Goal: Check status: Check status

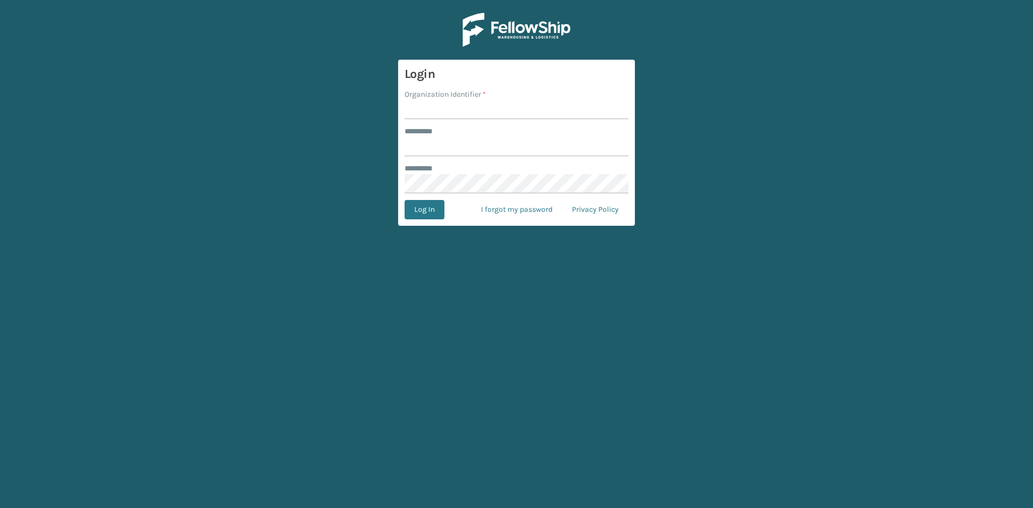
click at [427, 112] on input "Organization Identifier *" at bounding box center [517, 109] width 224 height 19
type input "CDD"
click at [430, 146] on input "******** *" at bounding box center [517, 146] width 224 height 19
type input "******"
click at [423, 206] on button "Log In" at bounding box center [425, 209] width 40 height 19
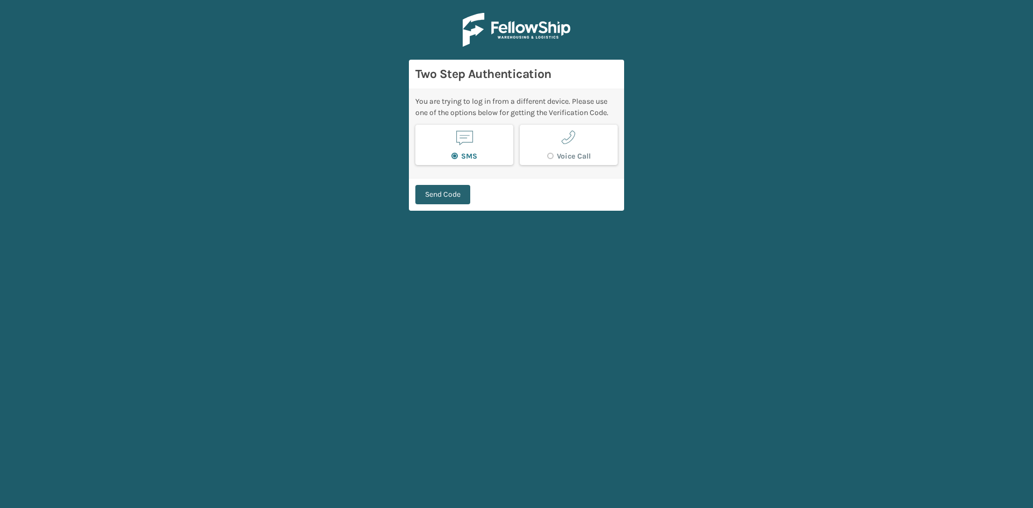
click at [430, 195] on button "Send Code" at bounding box center [442, 194] width 55 height 19
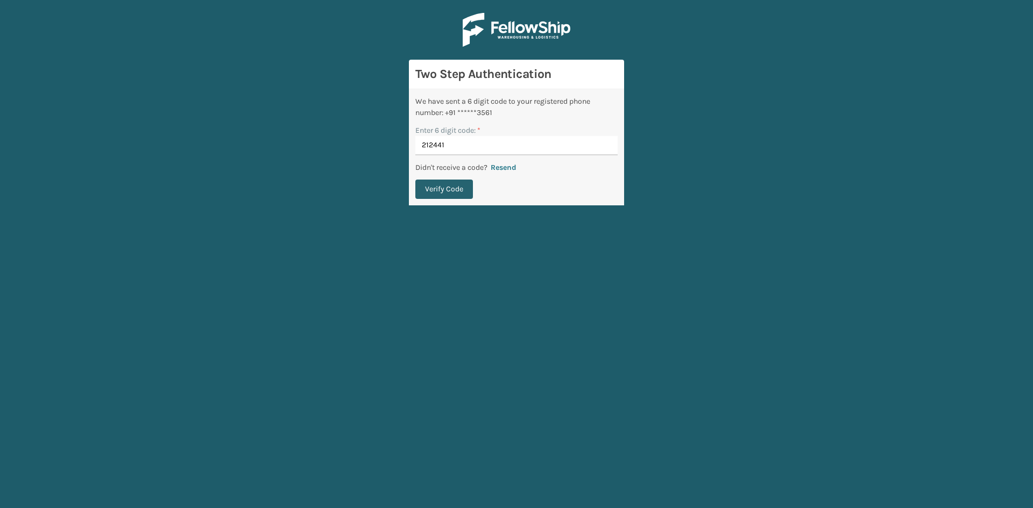
type input "212441"
click at [444, 188] on button "Verify Code" at bounding box center [444, 189] width 58 height 19
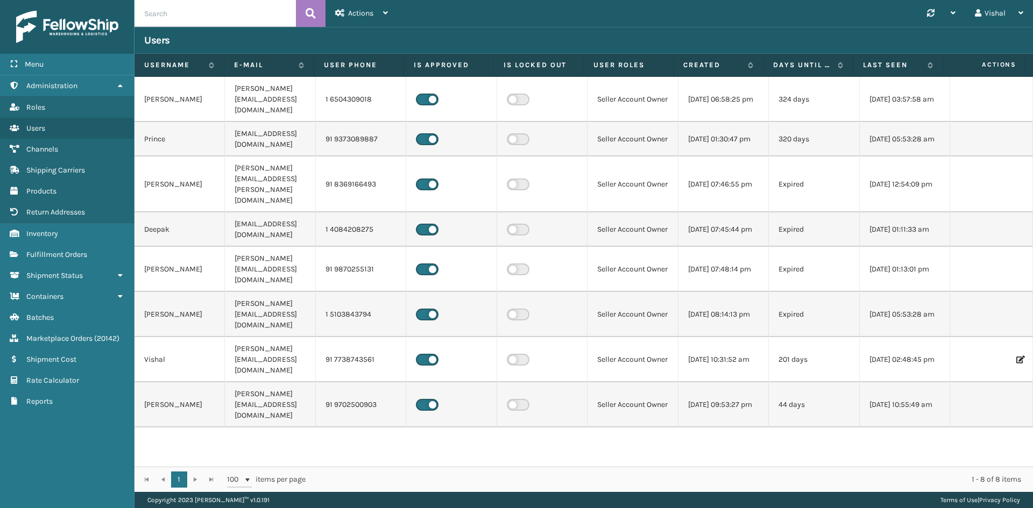
click at [161, 15] on input "text" at bounding box center [214, 13] width 161 height 27
paste input "#73118249CDD"
type input "#73118249CDD"
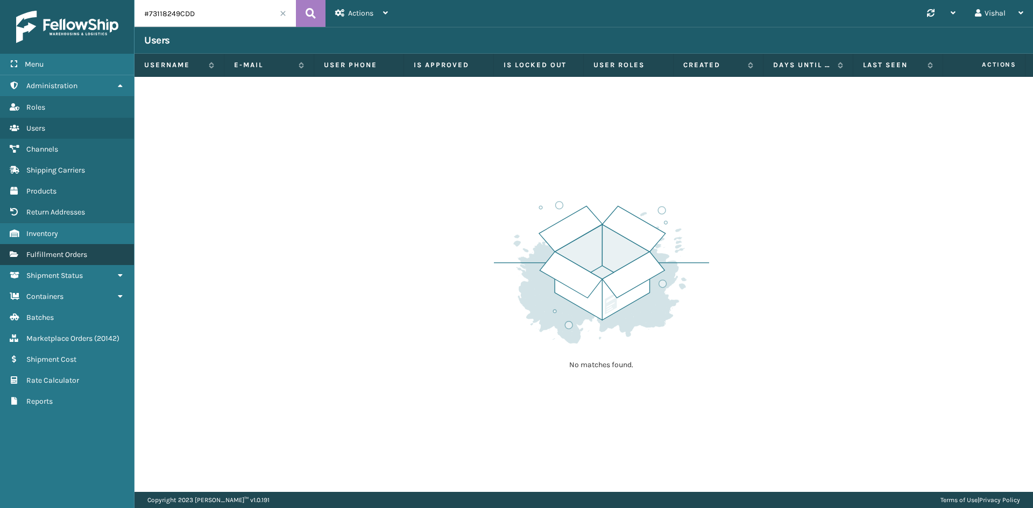
click at [53, 252] on span "Fulfillment Orders" at bounding box center [56, 254] width 61 height 9
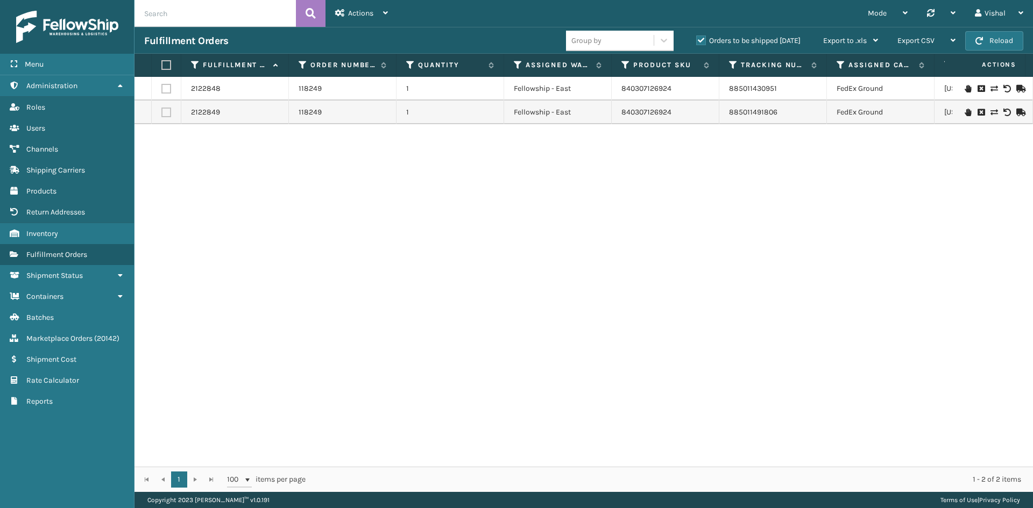
click at [188, 13] on input "text" at bounding box center [214, 13] width 161 height 27
paste input "118249"
type input "118249"
drag, startPoint x: 786, startPoint y: 87, endPoint x: 726, endPoint y: 89, distance: 60.3
click at [726, 89] on td "885011430951" at bounding box center [773, 89] width 108 height 24
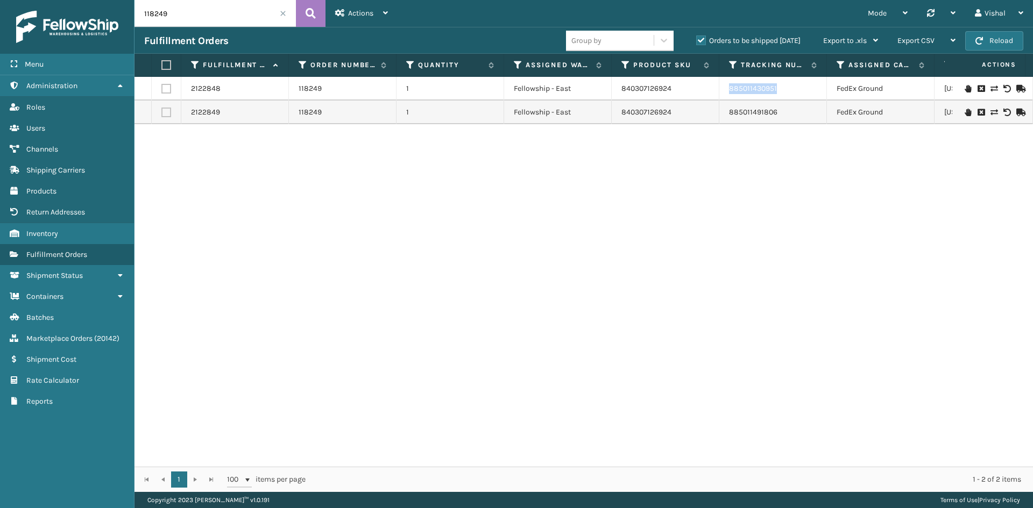
copy link "885011430951"
drag, startPoint x: 784, startPoint y: 116, endPoint x: 725, endPoint y: 115, distance: 59.7
click at [725, 115] on td "885011491806" at bounding box center [773, 113] width 108 height 24
copy link "885011491806"
